Goal: Task Accomplishment & Management: Manage account settings

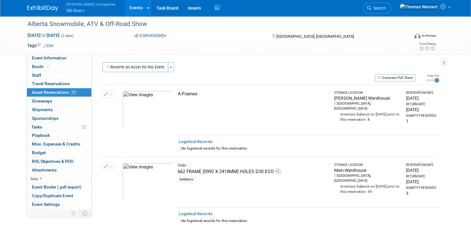
click at [132, 67] on button "Reserve an Asset for this Event" at bounding box center [136, 67] width 66 height 10
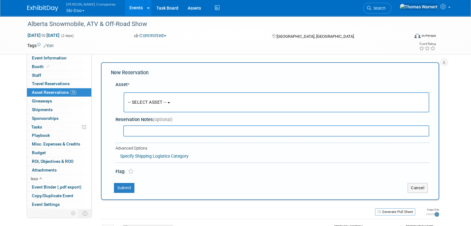
scroll to position [6, 0]
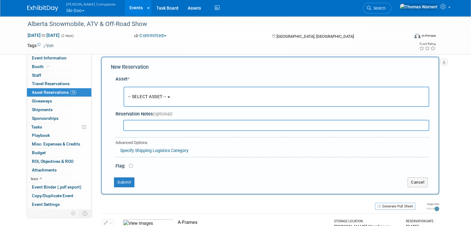
click at [154, 100] on button "-- SELECT ASSET --" at bounding box center [277, 97] width 306 height 20
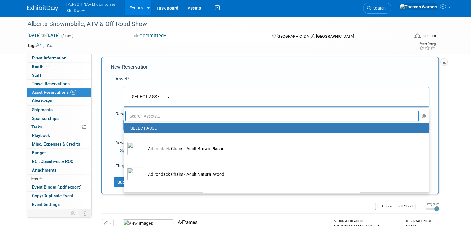
click at [154, 118] on input "text" at bounding box center [273, 116] width 294 height 11
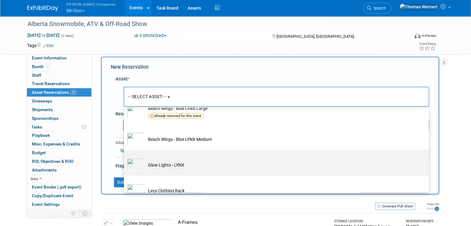
scroll to position [93, 0]
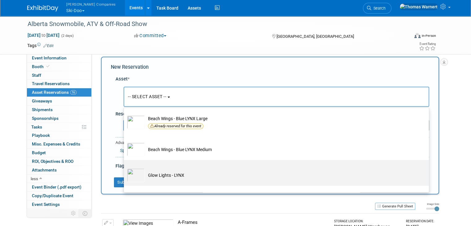
type input "lynx"
click at [165, 173] on td "Glow Lights - LYNX" at bounding box center [281, 176] width 272 height 14
click at [125, 168] on input "Glow Lights - LYNX" at bounding box center [123, 166] width 4 height 4
select select "10724783"
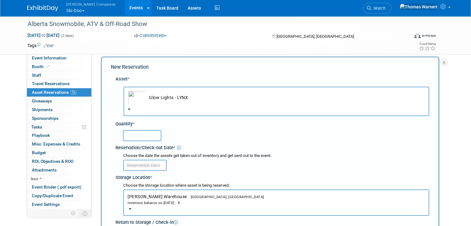
click at [137, 134] on input "text" at bounding box center [142, 135] width 38 height 11
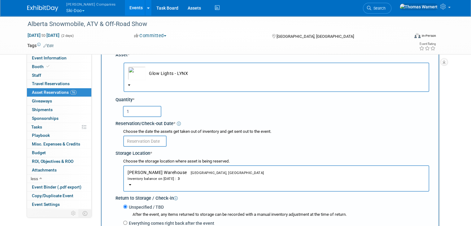
scroll to position [68, 0]
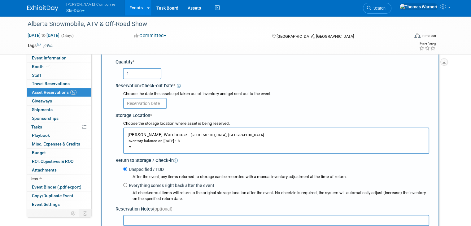
type input "1"
click at [154, 104] on input "text" at bounding box center [144, 103] width 43 height 11
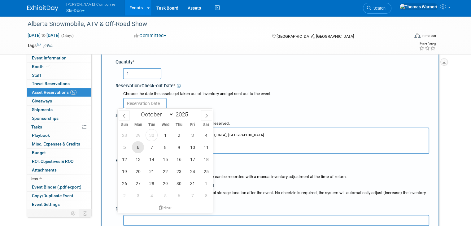
click at [141, 148] on span "6" at bounding box center [138, 147] width 12 height 12
type input "[DATE]"
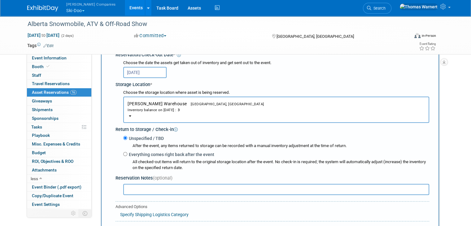
click at [134, 152] on label "Everything comes right back after the event" at bounding box center [170, 155] width 87 height 6
click at [127, 152] on input "Everything comes right back after the event" at bounding box center [125, 154] width 4 height 4
radio input "true"
select select "9"
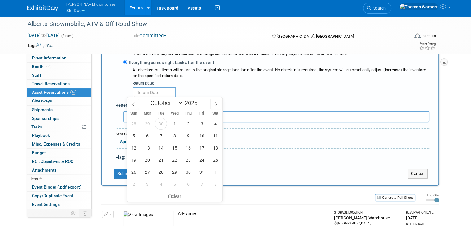
scroll to position [192, 0]
click at [189, 160] on span "23" at bounding box center [188, 159] width 12 height 12
type input "[DATE]"
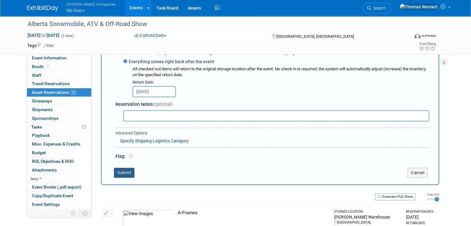
click at [124, 169] on button "Submit" at bounding box center [124, 173] width 20 height 10
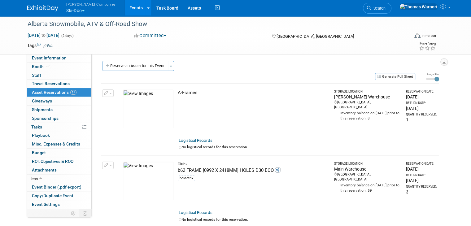
scroll to position [0, 0]
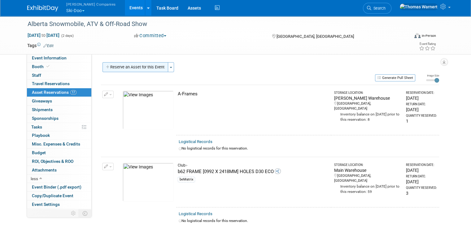
click at [147, 69] on button "Reserve an Asset for this Event" at bounding box center [136, 67] width 66 height 10
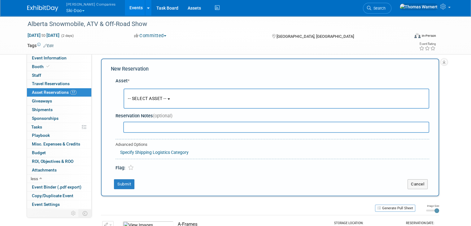
scroll to position [6, 0]
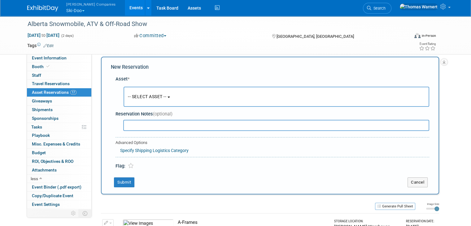
click at [165, 93] on button "-- SELECT ASSET --" at bounding box center [277, 97] width 306 height 20
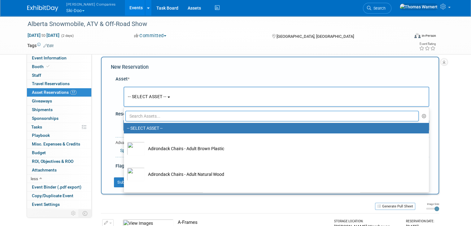
click at [165, 114] on input "text" at bounding box center [273, 116] width 294 height 11
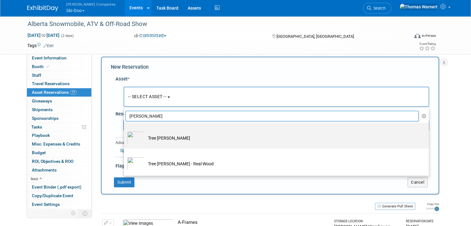
type input "[PERSON_NAME]"
click at [158, 135] on td "Tree [PERSON_NAME]" at bounding box center [281, 138] width 272 height 14
click at [125, 130] on input "Tree [PERSON_NAME]" at bounding box center [123, 128] width 4 height 4
select select "10724834"
select select "9"
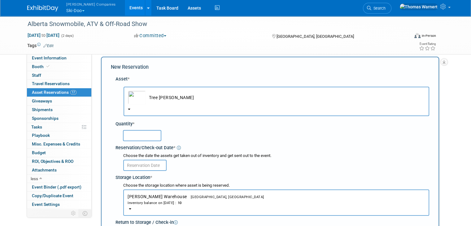
click at [146, 133] on input "text" at bounding box center [142, 135] width 38 height 11
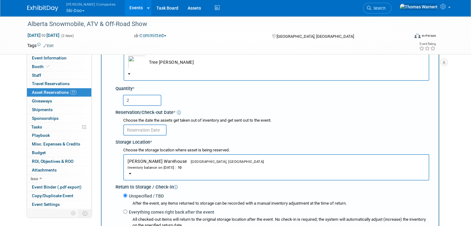
scroll to position [68, 0]
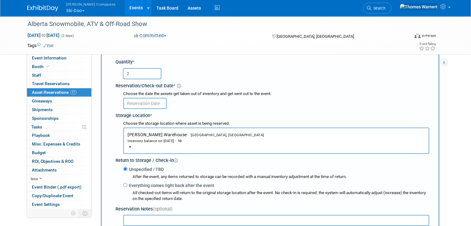
type input "2"
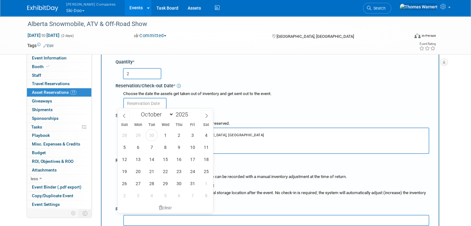
click at [149, 104] on input "text" at bounding box center [144, 103] width 43 height 11
click at [138, 150] on span "6" at bounding box center [138, 147] width 12 height 12
type input "[DATE]"
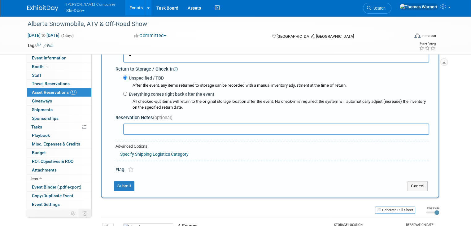
scroll to position [161, 0]
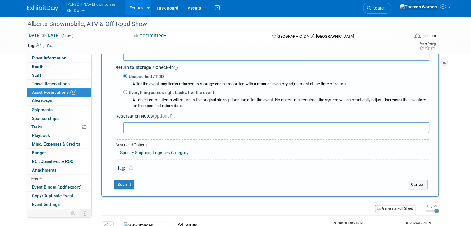
click at [144, 92] on label "Everything comes right back after the event" at bounding box center [170, 93] width 87 height 6
click at [127, 92] on input "Everything comes right back after the event" at bounding box center [125, 92] width 4 height 4
radio input "true"
select select "9"
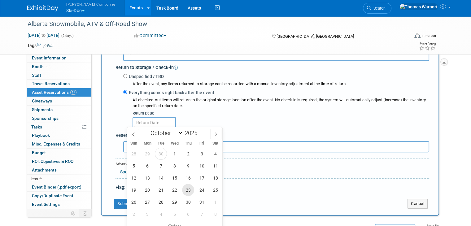
click at [188, 189] on span "23" at bounding box center [188, 190] width 12 height 12
type input "[DATE]"
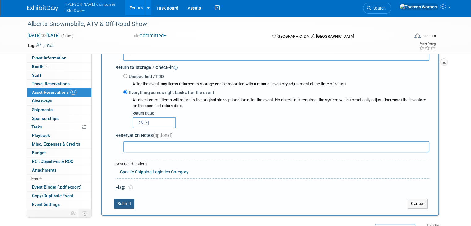
click at [124, 199] on button "Submit" at bounding box center [124, 204] width 20 height 10
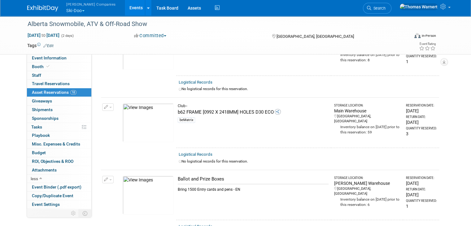
scroll to position [0, 0]
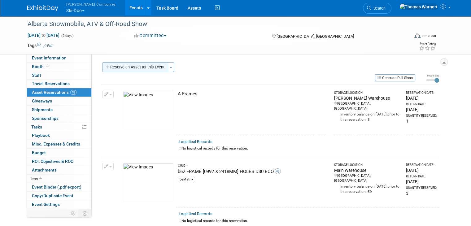
click at [129, 66] on button "Reserve an Asset for this Event" at bounding box center [136, 67] width 66 height 10
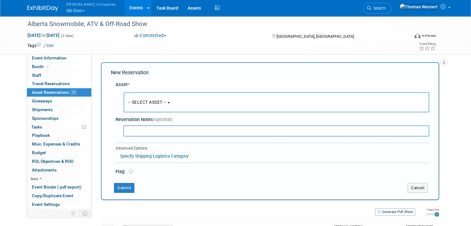
scroll to position [6, 0]
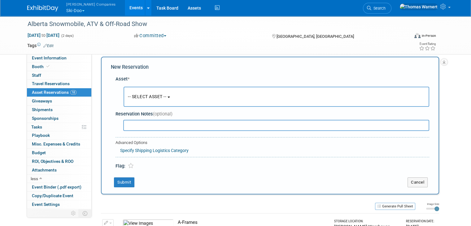
click at [155, 94] on span "-- SELECT ASSET --" at bounding box center [147, 96] width 38 height 5
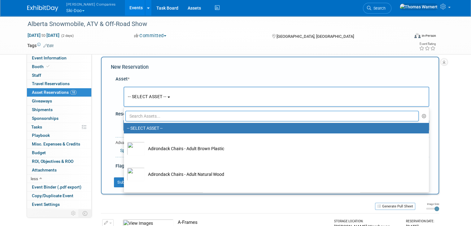
click at [149, 113] on input "text" at bounding box center [273, 116] width 294 height 11
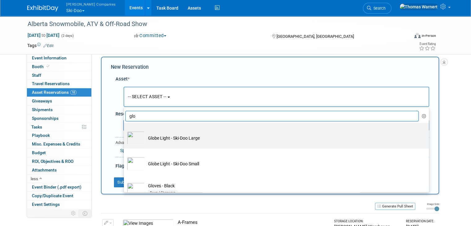
type input "glo"
click at [161, 138] on td "Globe Light - Ski-Doo Large" at bounding box center [281, 138] width 272 height 14
click at [125, 130] on input "Globe Light - Ski-Doo Large" at bounding box center [123, 128] width 4 height 4
select select "10724781"
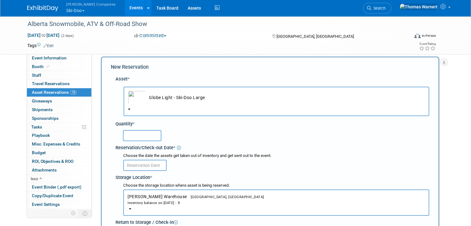
click at [151, 136] on input "text" at bounding box center [142, 135] width 38 height 11
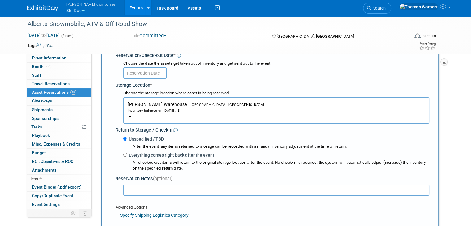
scroll to position [99, 0]
type input "2"
click at [133, 71] on input "text" at bounding box center [144, 72] width 43 height 11
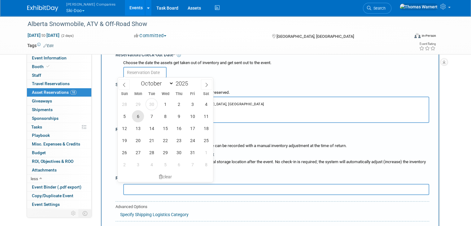
click at [136, 114] on span "6" at bounding box center [138, 116] width 12 height 12
type input "[DATE]"
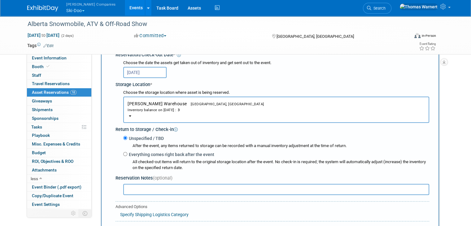
click at [130, 152] on label "Everything comes right back after the event" at bounding box center [170, 155] width 87 height 6
click at [127, 152] on input "Everything comes right back after the event" at bounding box center [125, 154] width 4 height 4
radio input "true"
select select "9"
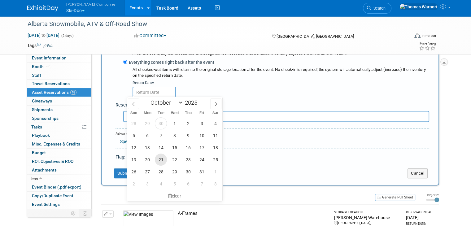
scroll to position [192, 0]
click at [191, 161] on span "23" at bounding box center [188, 159] width 12 height 12
type input "[DATE]"
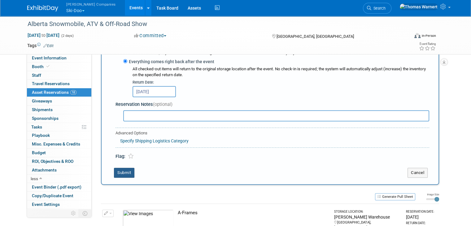
click at [121, 168] on button "Submit" at bounding box center [124, 173] width 20 height 10
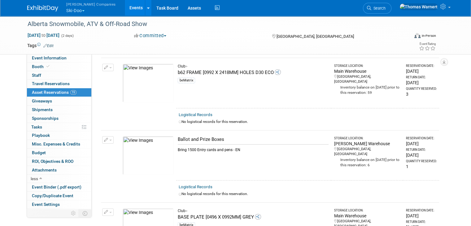
scroll to position [0, 0]
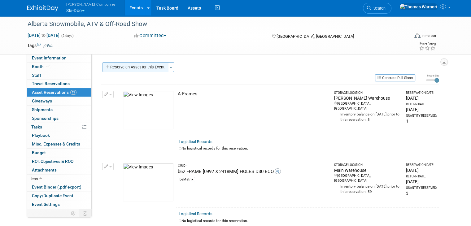
click at [148, 68] on button "Reserve an Asset for this Event" at bounding box center [136, 67] width 66 height 10
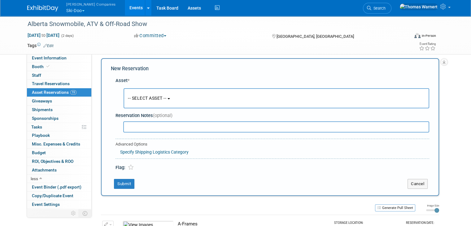
scroll to position [6, 0]
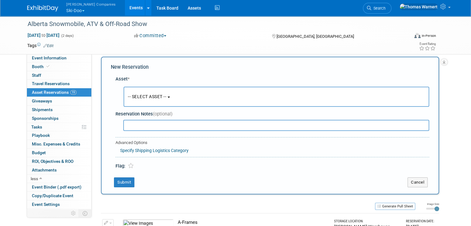
click at [148, 93] on button "-- SELECT ASSET --" at bounding box center [277, 97] width 306 height 20
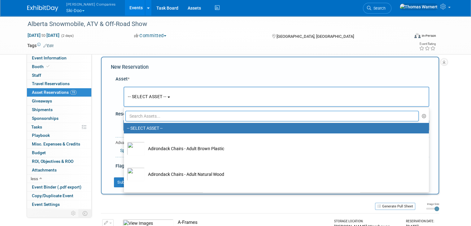
click at [144, 115] on input "text" at bounding box center [273, 116] width 294 height 11
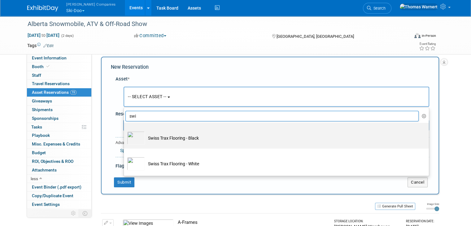
type input "swi"
click at [167, 137] on td "Swiss Trax Flooring - Black" at bounding box center [281, 138] width 272 height 14
click at [125, 130] on input "Swiss Trax Flooring - Black" at bounding box center [123, 128] width 4 height 4
select select "10724819"
select select "9"
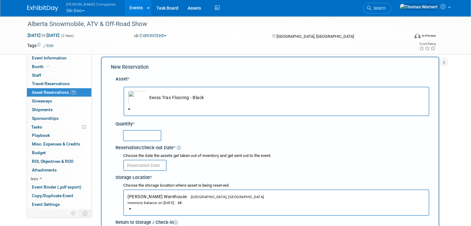
click at [146, 137] on input "text" at bounding box center [142, 135] width 38 height 11
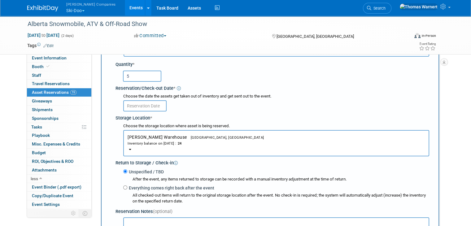
scroll to position [68, 0]
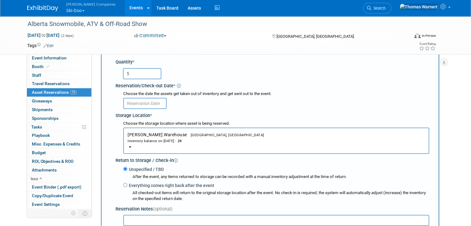
type input "5"
click at [139, 105] on input "text" at bounding box center [144, 103] width 43 height 11
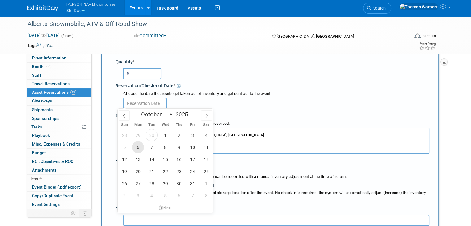
click at [141, 148] on span "6" at bounding box center [138, 147] width 12 height 12
type input "[DATE]"
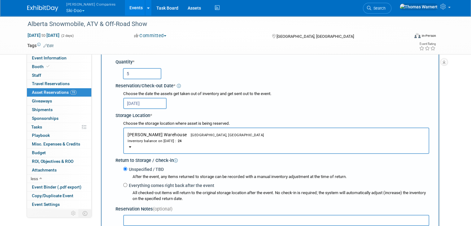
scroll to position [130, 0]
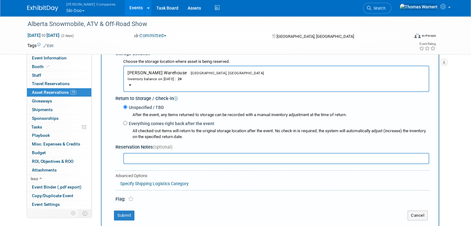
click at [144, 123] on label "Everything comes right back after the event" at bounding box center [170, 124] width 87 height 6
click at [127, 123] on input "Everything comes right back after the event" at bounding box center [125, 123] width 4 height 4
radio input "true"
select select "9"
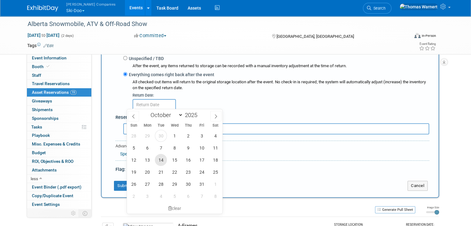
scroll to position [192, 0]
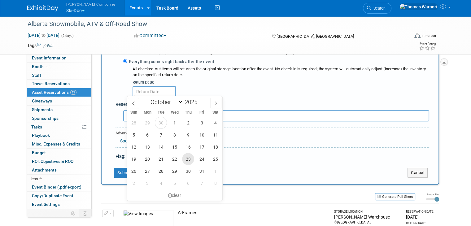
click at [186, 158] on span "23" at bounding box center [188, 159] width 12 height 12
type input "[DATE]"
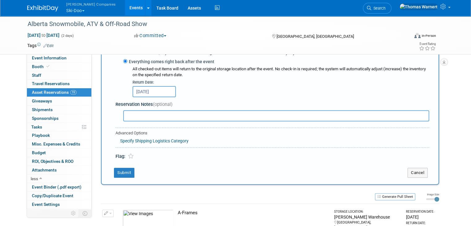
click at [144, 116] on input "text" at bounding box center [276, 115] width 306 height 11
type input "Enough for 5 sleds"
click at [125, 171] on button "Submit" at bounding box center [124, 173] width 20 height 10
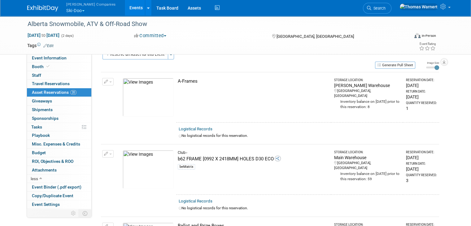
scroll to position [0, 0]
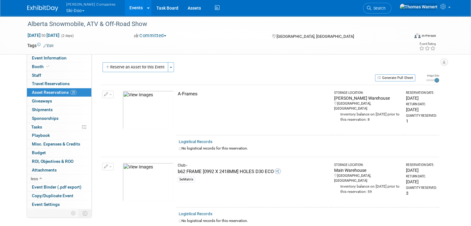
click at [140, 68] on button "Reserve an Asset for this Event" at bounding box center [136, 67] width 66 height 10
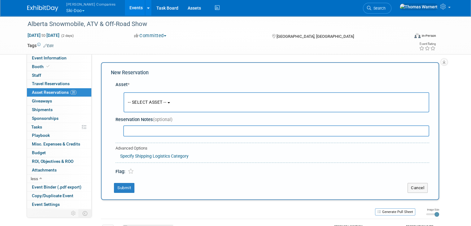
scroll to position [6, 0]
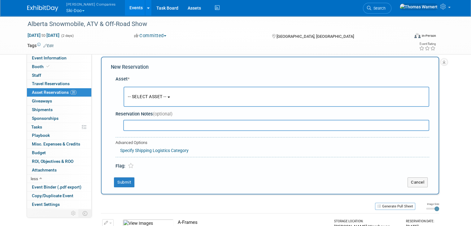
click at [164, 98] on span "-- SELECT ASSET --" at bounding box center [147, 96] width 38 height 5
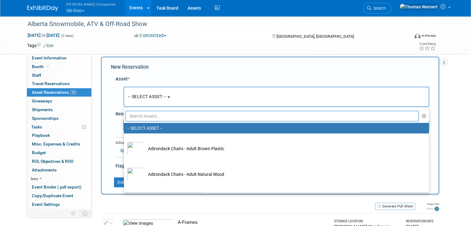
click at [151, 120] on input "text" at bounding box center [273, 116] width 294 height 11
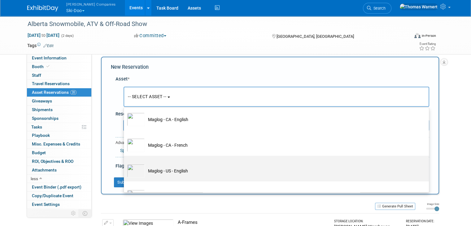
scroll to position [50, 0]
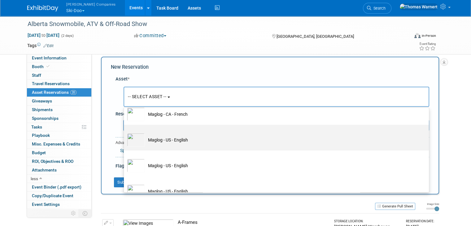
type input "mag"
click at [180, 141] on td "Maglog - US - English" at bounding box center [281, 140] width 272 height 14
click at [125, 132] on input "Maglog - US - English" at bounding box center [123, 130] width 4 height 4
select select "10726075"
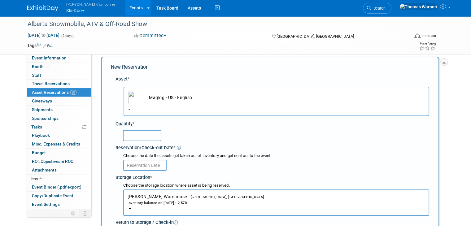
drag, startPoint x: 151, startPoint y: 135, endPoint x: 149, endPoint y: 141, distance: 6.1
click at [150, 135] on input "text" at bounding box center [142, 135] width 38 height 11
type input "200"
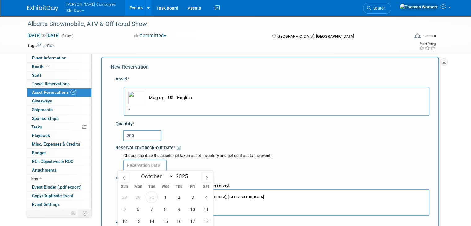
click at [132, 162] on input "text" at bounding box center [144, 165] width 43 height 11
click at [138, 209] on span "6" at bounding box center [138, 209] width 12 height 12
type input "[DATE]"
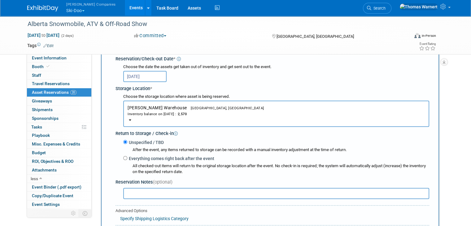
scroll to position [99, 0]
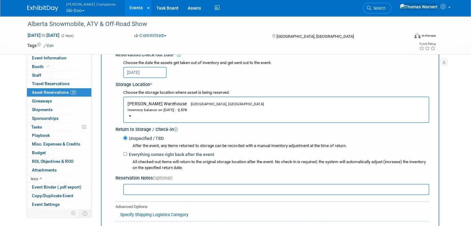
click at [134, 152] on label "Everything comes right back after the event" at bounding box center [170, 155] width 87 height 6
click at [127, 152] on input "Everything comes right back after the event" at bounding box center [125, 154] width 4 height 4
radio input "true"
select select "9"
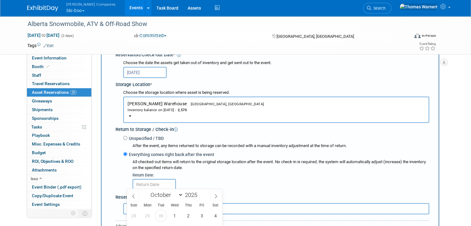
click at [131, 139] on label "Unspecified / TBD" at bounding box center [145, 138] width 37 height 6
click at [127, 139] on input "Unspecified / TBD" at bounding box center [125, 138] width 4 height 4
radio input "true"
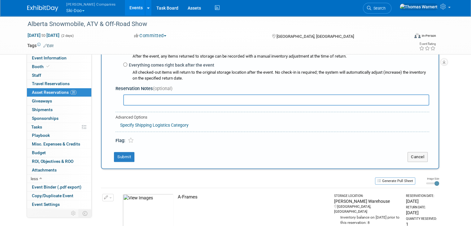
scroll to position [192, 0]
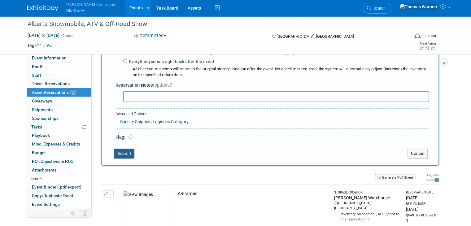
click at [120, 153] on button "Submit" at bounding box center [124, 154] width 20 height 10
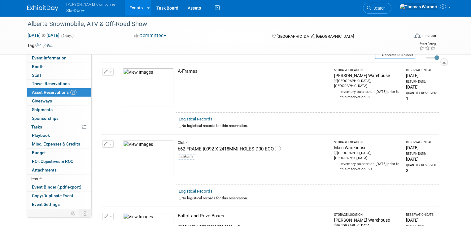
scroll to position [0, 0]
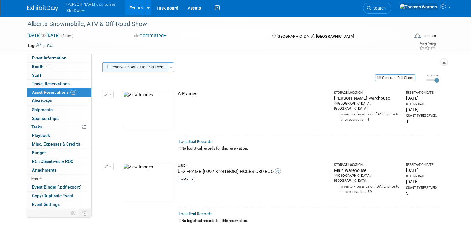
click at [144, 67] on button "Reserve an Asset for this Event" at bounding box center [136, 67] width 66 height 10
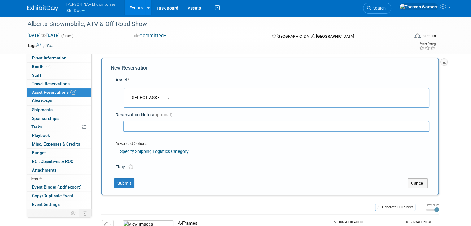
scroll to position [6, 0]
click at [138, 96] on span "-- SELECT ASSET --" at bounding box center [147, 96] width 38 height 5
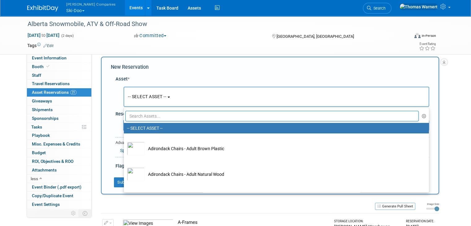
click at [147, 117] on input "text" at bounding box center [273, 116] width 294 height 11
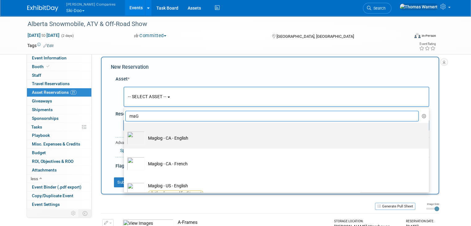
type input "maG"
click at [163, 139] on td "Maglog - CA - English" at bounding box center [281, 138] width 272 height 14
click at [125, 130] on input "Maglog - CA - English" at bounding box center [123, 128] width 4 height 4
select select "10726073"
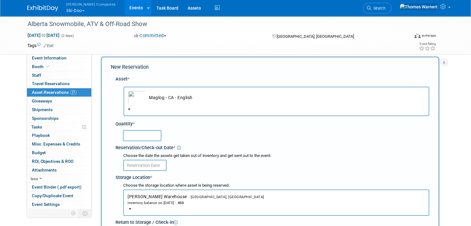
click at [152, 134] on input "text" at bounding box center [142, 135] width 38 height 11
type input "100"
click at [139, 160] on input "text" at bounding box center [144, 165] width 43 height 11
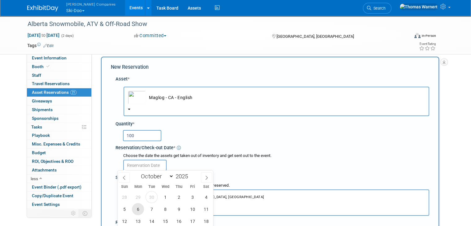
click at [138, 207] on span "6" at bounding box center [138, 209] width 12 height 12
type input "[DATE]"
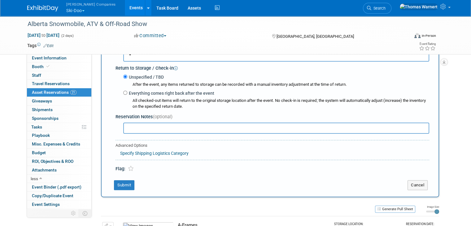
scroll to position [161, 0]
click at [116, 181] on button "Submit" at bounding box center [124, 185] width 20 height 10
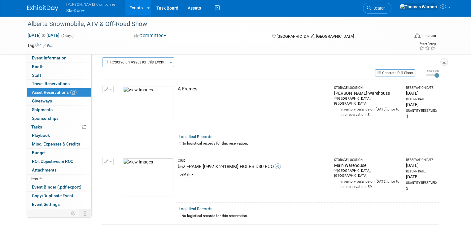
scroll to position [0, 0]
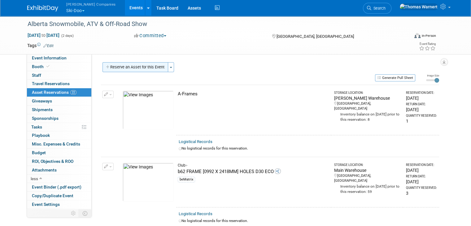
click at [139, 68] on button "Reserve an Asset for this Event" at bounding box center [136, 67] width 66 height 10
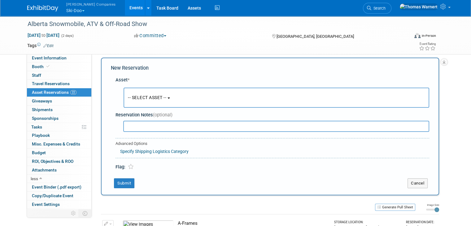
scroll to position [6, 0]
click at [147, 99] on button "-- SELECT ASSET --" at bounding box center [277, 97] width 306 height 20
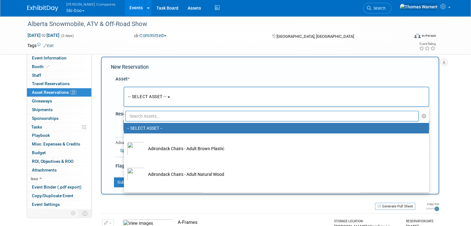
click at [144, 118] on input "text" at bounding box center [273, 116] width 294 height 11
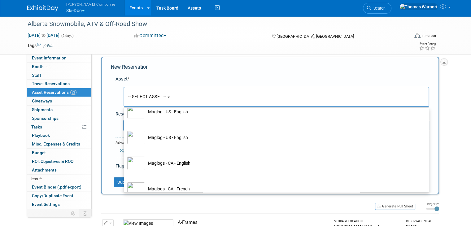
scroll to position [113, 0]
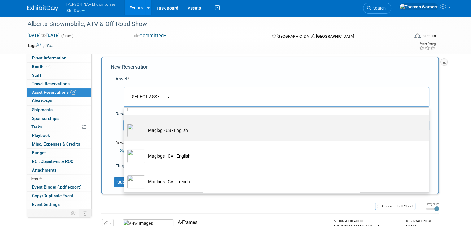
type input "mag"
click at [179, 130] on td "Maglog - US - English" at bounding box center [281, 131] width 272 height 14
click at [125, 123] on input "Maglog - US - English" at bounding box center [123, 121] width 4 height 4
select select "10726071"
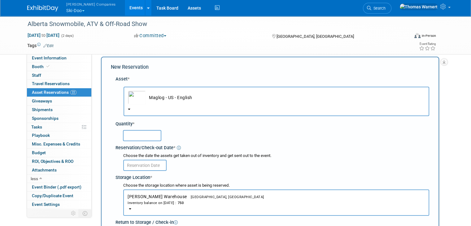
click at [130, 133] on input "text" at bounding box center [142, 135] width 38 height 11
type input "200"
click at [141, 162] on input "text" at bounding box center [144, 165] width 43 height 11
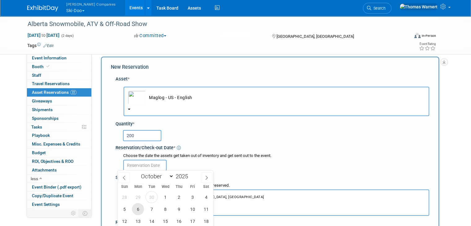
click at [141, 206] on span "6" at bounding box center [138, 209] width 12 height 12
type input "[DATE]"
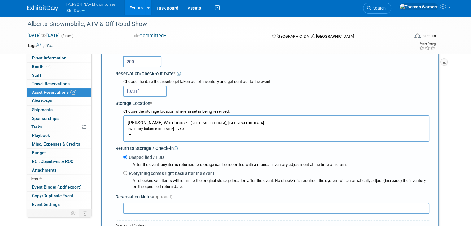
scroll to position [130, 0]
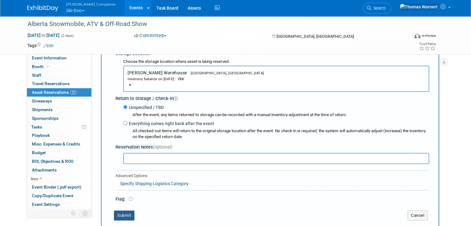
click at [123, 212] on button "Submit" at bounding box center [124, 216] width 20 height 10
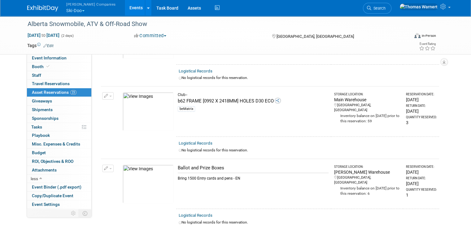
scroll to position [0, 0]
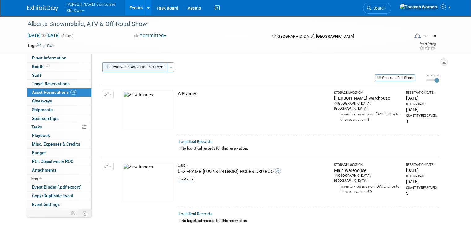
click at [148, 67] on button "Reserve an Asset for this Event" at bounding box center [136, 67] width 66 height 10
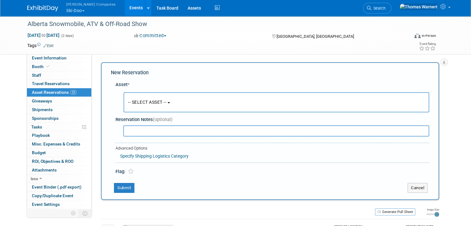
scroll to position [6, 0]
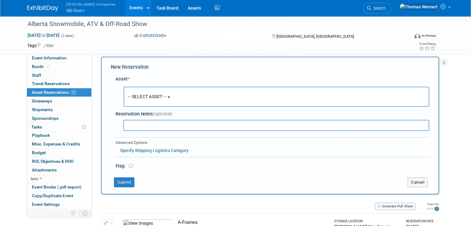
click at [147, 93] on button "-- SELECT ASSET --" at bounding box center [277, 97] width 306 height 20
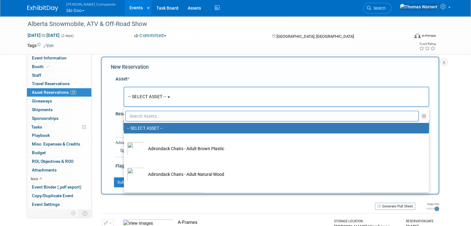
click at [147, 115] on input "text" at bounding box center [273, 116] width 294 height 11
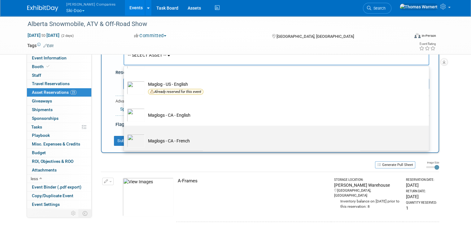
scroll to position [37, 0]
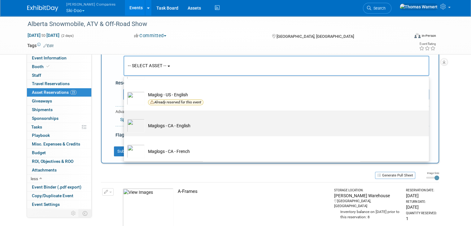
type input "mag"
click at [163, 126] on td "Maglogs - CA - English" at bounding box center [281, 126] width 272 height 14
click at [125, 118] on input "Maglogs - CA - English" at bounding box center [123, 116] width 4 height 4
select select "10726070"
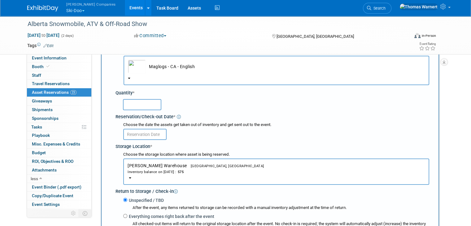
click at [139, 108] on input "text" at bounding box center [142, 104] width 38 height 11
type input "100"
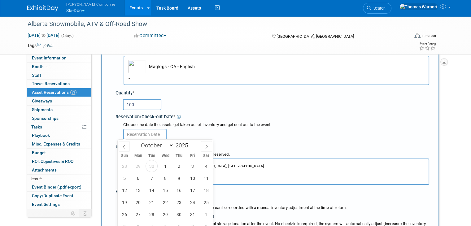
click at [144, 133] on input "text" at bounding box center [144, 134] width 43 height 11
click at [139, 177] on span "6" at bounding box center [138, 178] width 12 height 12
type input "[DATE]"
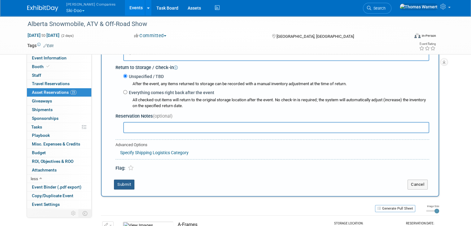
click at [124, 181] on button "Submit" at bounding box center [124, 185] width 20 height 10
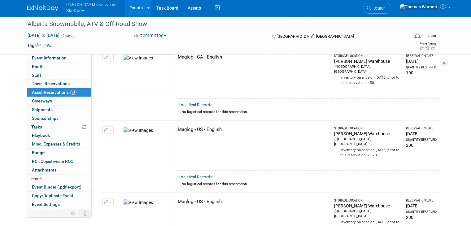
scroll to position [1089, 0]
